Goal: Information Seeking & Learning: Learn about a topic

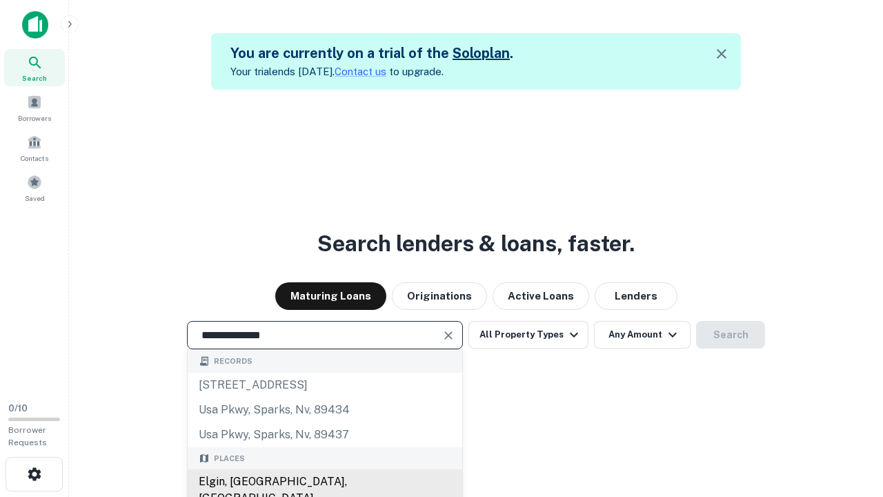
click at [324, 481] on div "Elgin, [GEOGRAPHIC_DATA], [GEOGRAPHIC_DATA]" at bounding box center [325, 489] width 275 height 41
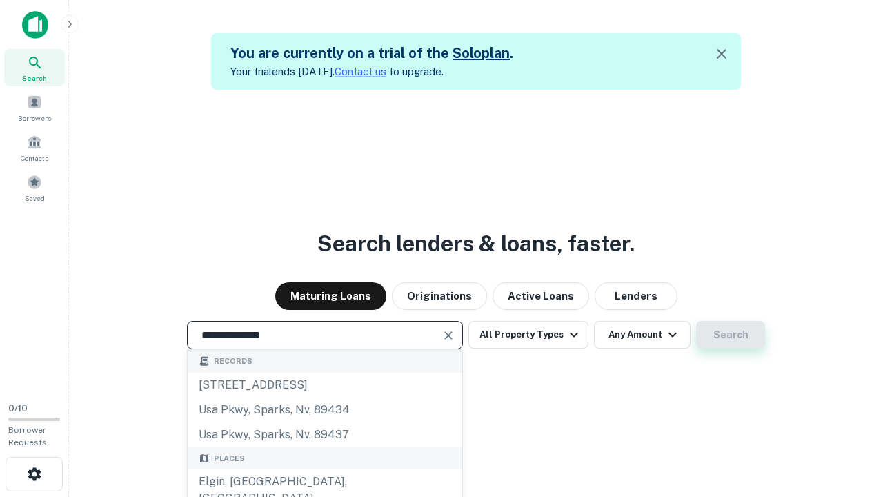
type input "**********"
click at [696, 321] on button "Search" at bounding box center [730, 335] width 69 height 28
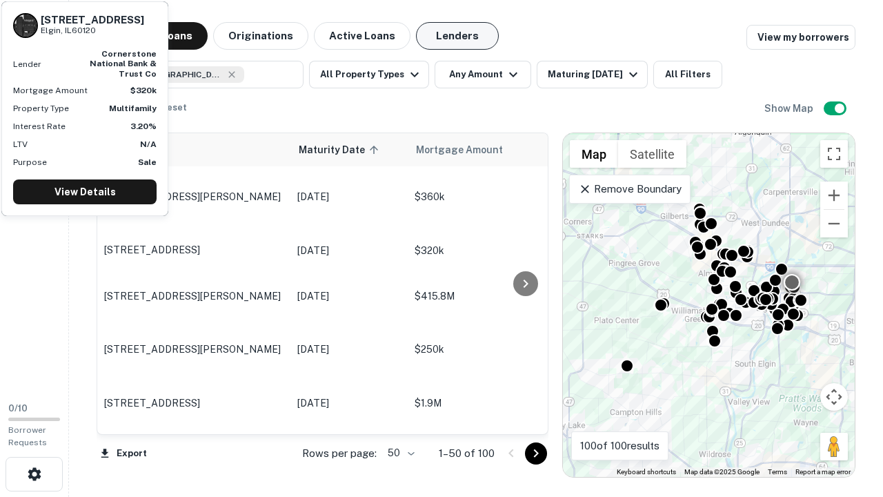
click at [457, 36] on button "Lenders" at bounding box center [457, 36] width 83 height 28
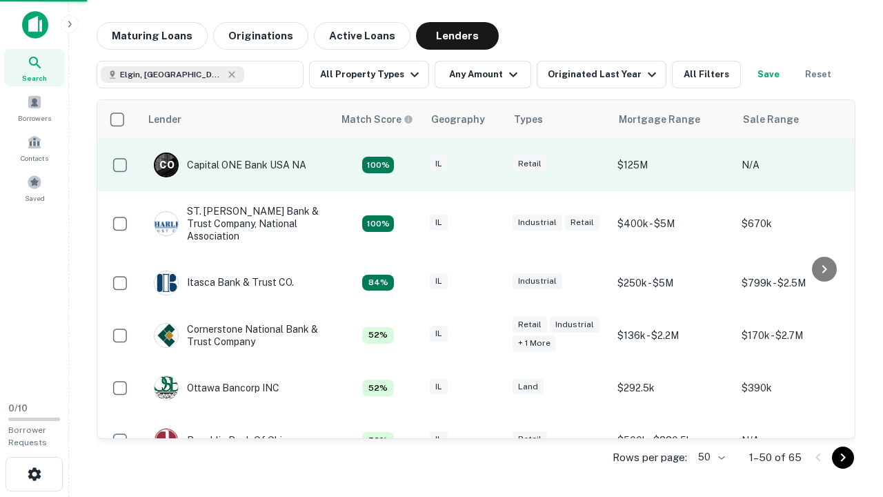
click at [490, 165] on div "IL" at bounding box center [464, 165] width 69 height 19
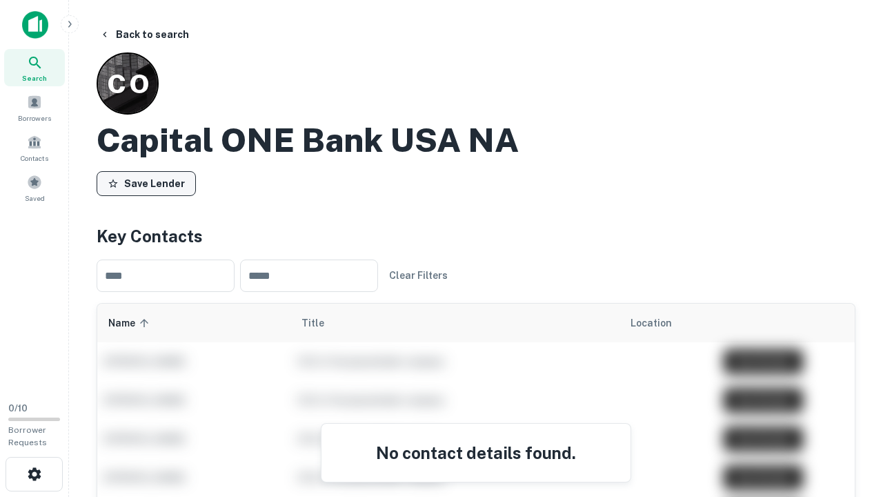
click at [146, 183] on button "Save Lender" at bounding box center [146, 183] width 99 height 25
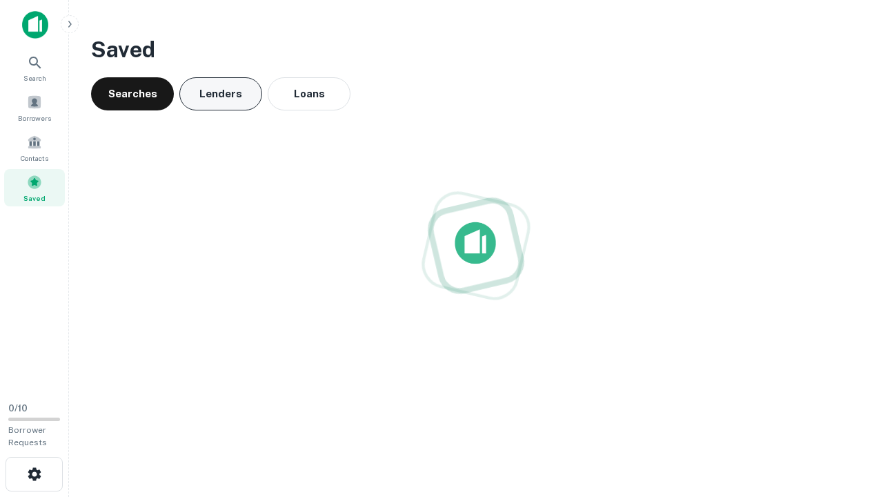
click at [221, 94] on button "Lenders" at bounding box center [220, 93] width 83 height 33
